Goal: Task Accomplishment & Management: Complete application form

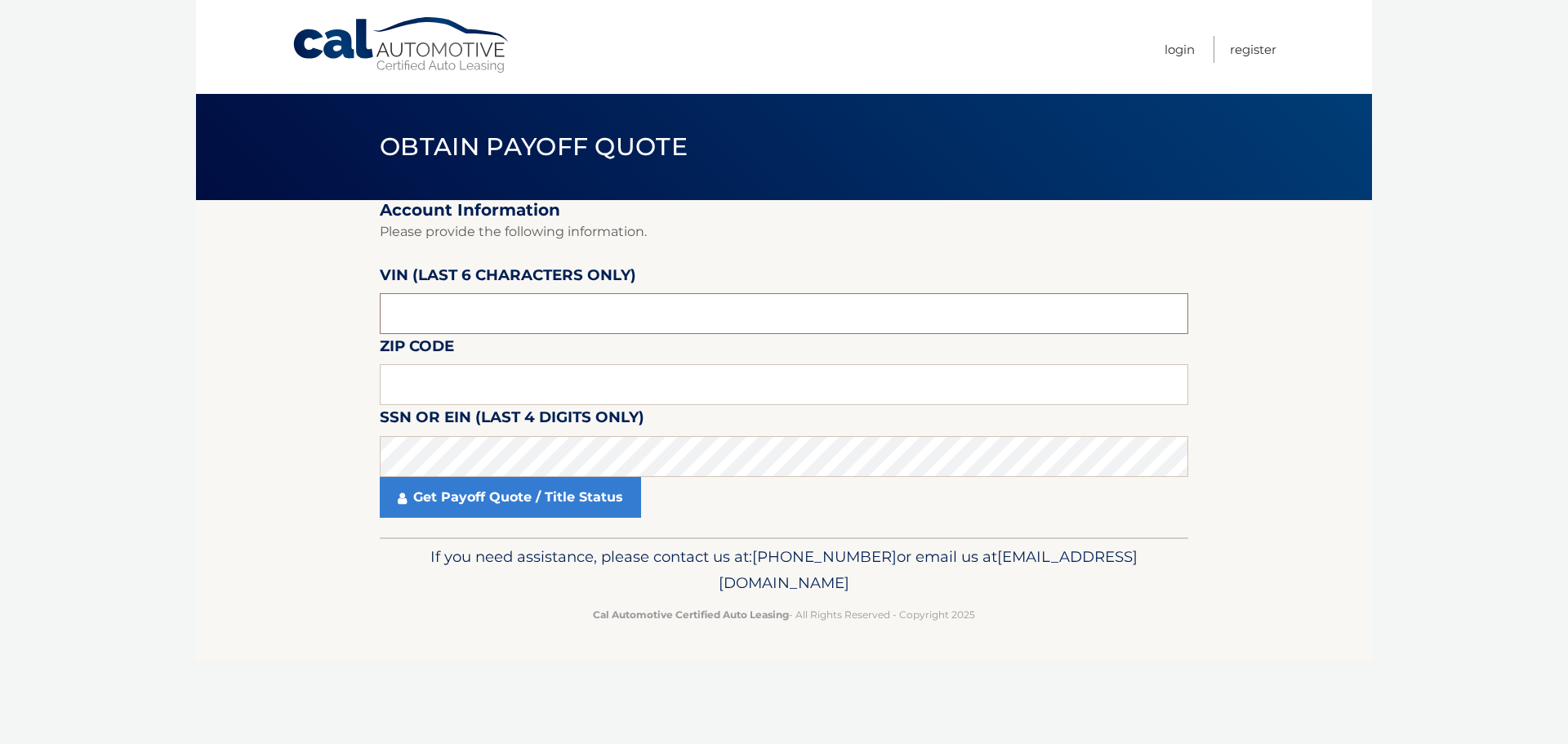
click at [500, 319] on input "text" at bounding box center [784, 313] width 809 height 41
click at [512, 322] on input "text" at bounding box center [784, 313] width 809 height 41
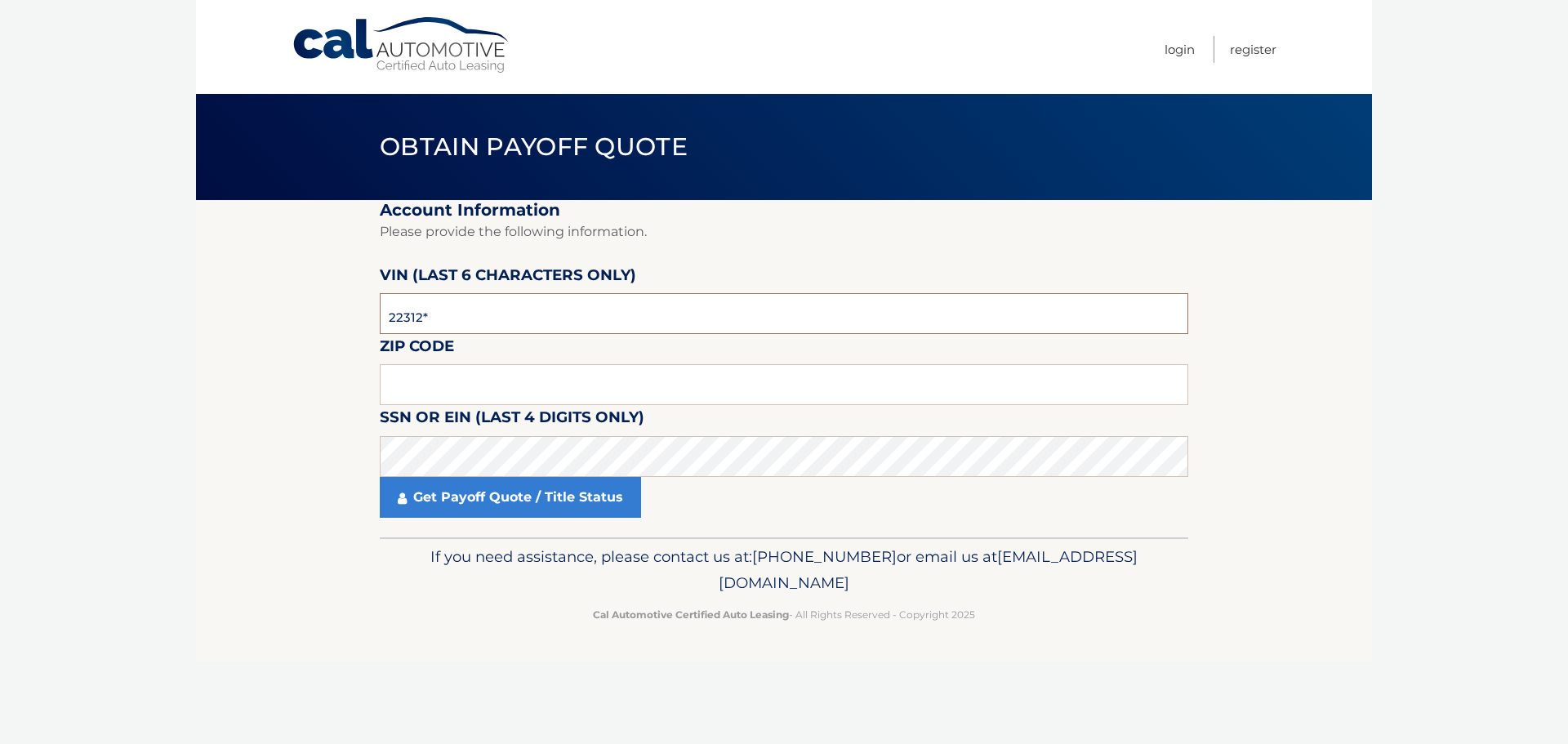
type input "223121"
type input "18902"
